Goal: Understand site structure: Understand site structure

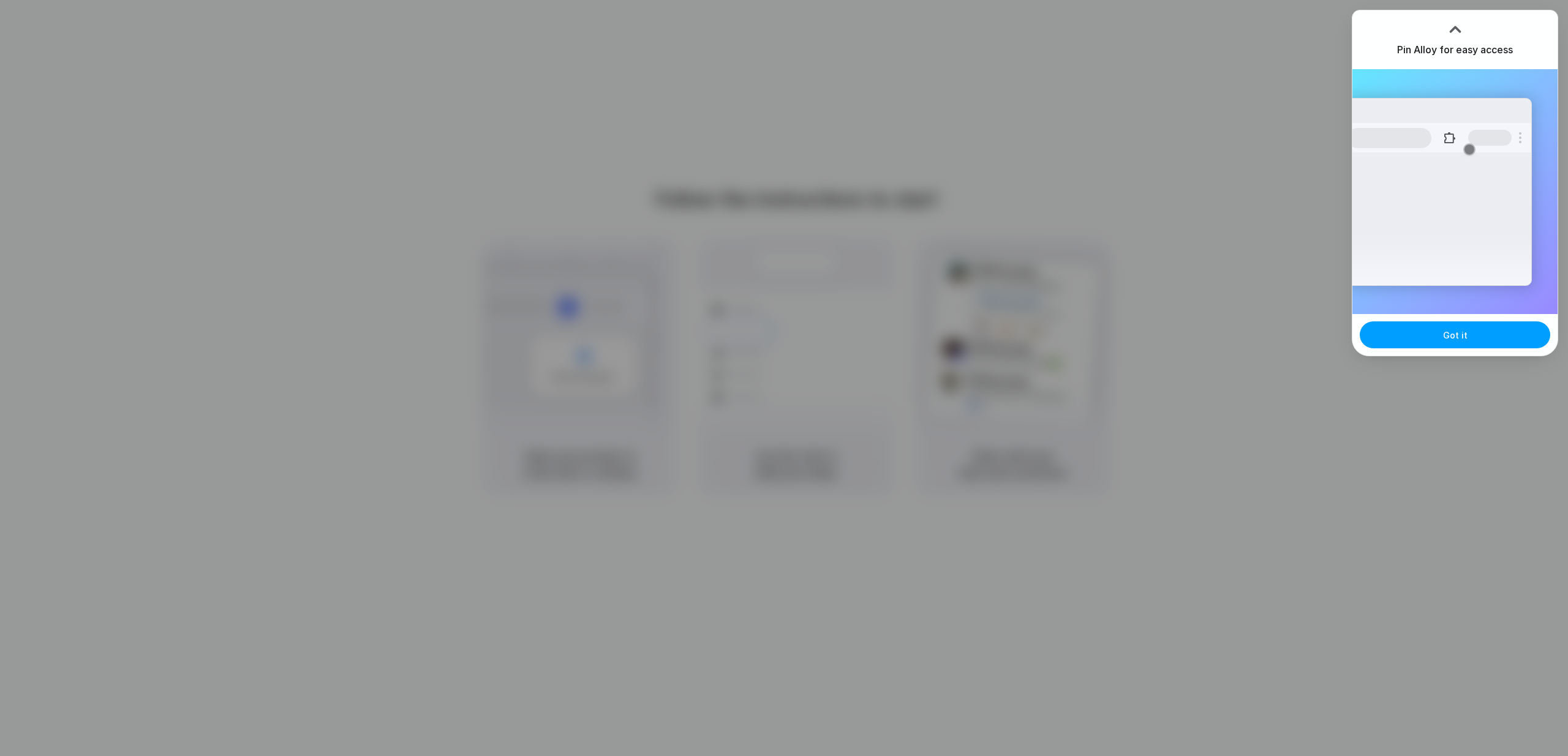
click at [1429, 330] on button "Got it" at bounding box center [1455, 335] width 191 height 27
